Goal: Information Seeking & Learning: Learn about a topic

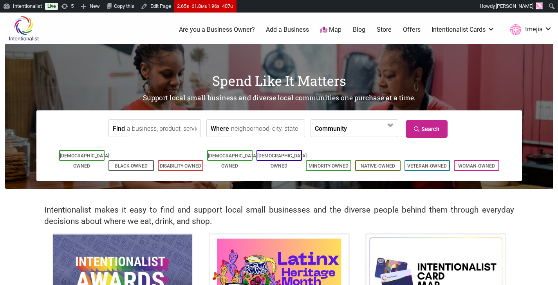
click at [193, 131] on input "Find" at bounding box center [163, 129] width 72 height 18
click at [169, 148] on div "Cocoa Legato" at bounding box center [161, 146] width 61 height 15
type input "Cocoa Legato"
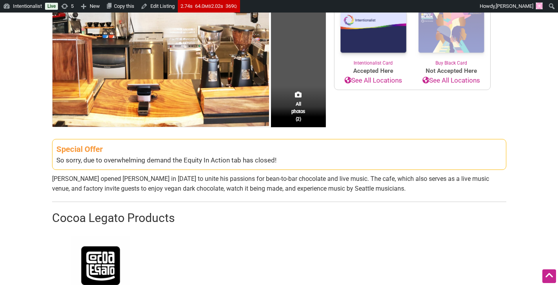
scroll to position [189, 0]
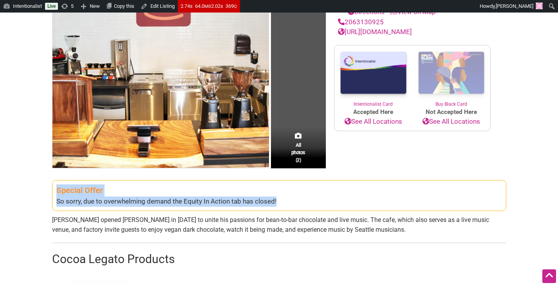
drag, startPoint x: 284, startPoint y: 203, endPoint x: 56, endPoint y: 196, distance: 227.5
click at [56, 196] on div "Special Offer So sorry, due to overwhelming demand the Equity In Action tab has…" at bounding box center [279, 195] width 455 height 31
copy div "Special Offer So sorry, due to overwhelming demand the Equity In Action tab has…"
